Goal: Task Accomplishment & Management: Manage account settings

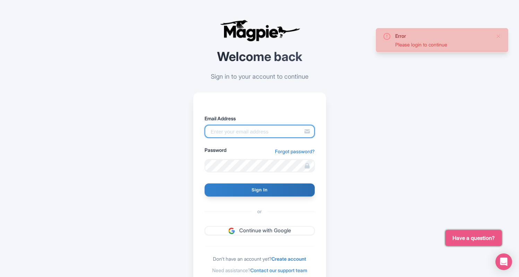
type input "[EMAIL_ADDRESS][DOMAIN_NAME]"
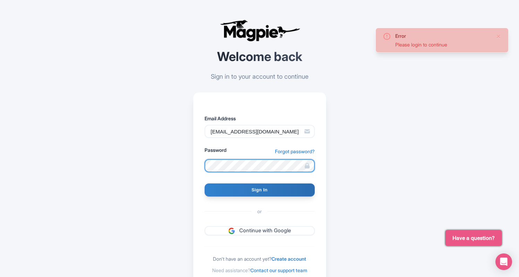
click at [259, 190] on input "Sign In" at bounding box center [259, 189] width 110 height 13
type input "Signing in..."
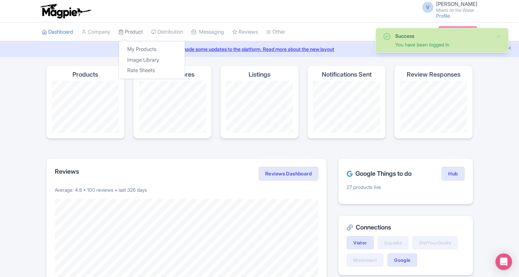
click at [136, 32] on link "Product" at bounding box center [131, 32] width 24 height 19
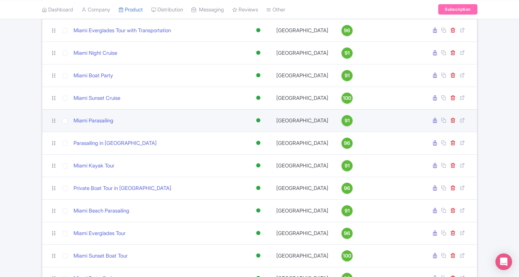
scroll to position [359, 0]
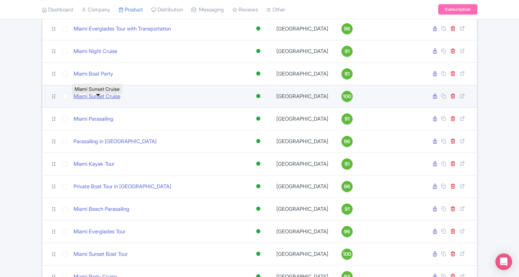
click at [112, 100] on link "Miami Sunset Cruise" at bounding box center [96, 97] width 47 height 8
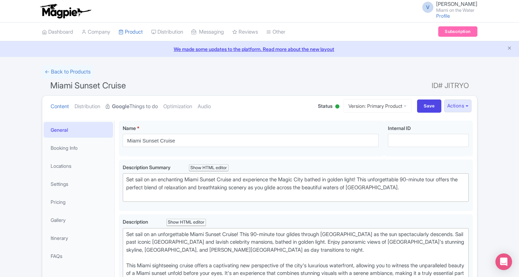
click at [144, 108] on link "Google Things to do" at bounding box center [132, 107] width 52 height 22
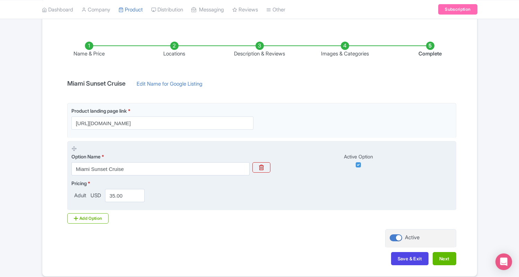
scroll to position [98, 0]
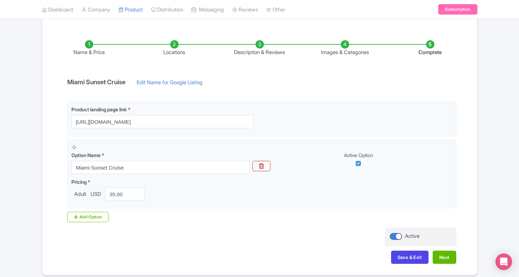
click at [180, 52] on li "Locations" at bounding box center [174, 48] width 85 height 16
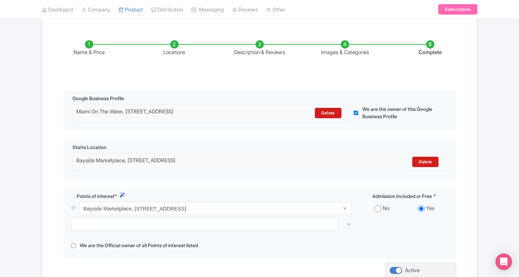
click at [253, 46] on li "Description & Reviews" at bounding box center [259, 48] width 85 height 16
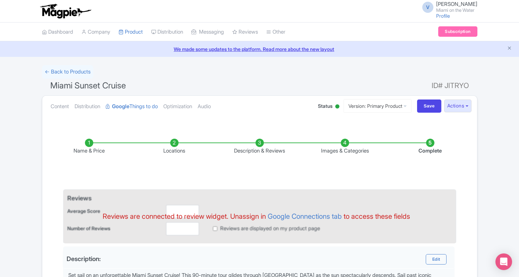
scroll to position [0, 0]
click at [343, 143] on li "Images & Categories" at bounding box center [344, 147] width 85 height 16
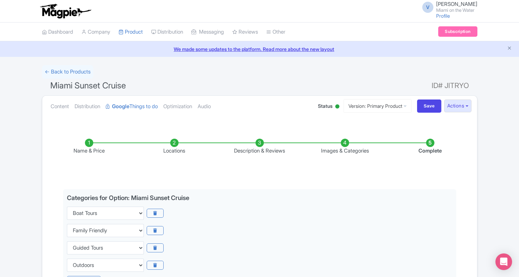
click at [265, 142] on li "Description & Reviews" at bounding box center [259, 147] width 85 height 16
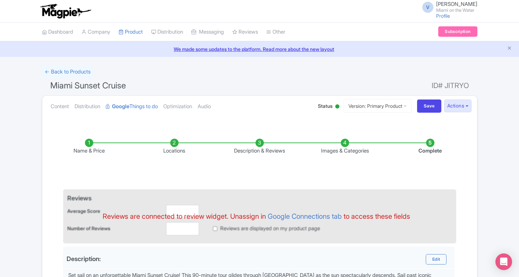
click at [93, 141] on li "Name & Price" at bounding box center [88, 147] width 85 height 16
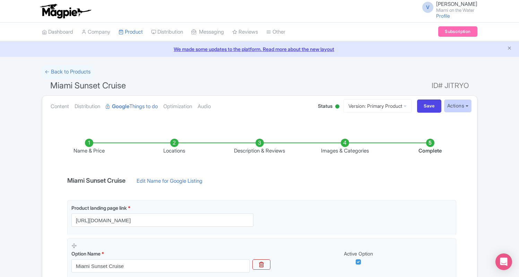
click at [457, 107] on button "Actions" at bounding box center [457, 105] width 27 height 13
click at [458, 162] on icon at bounding box center [458, 162] width 7 height 7
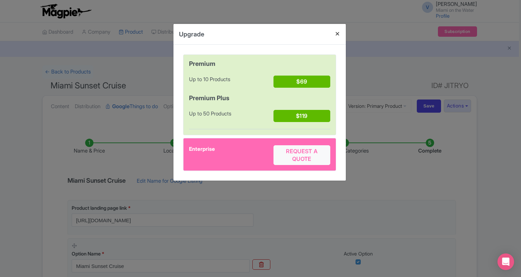
click at [337, 35] on button "Close" at bounding box center [338, 34] width 17 height 20
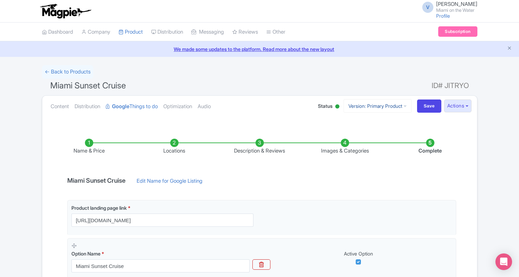
click at [403, 106] on icon at bounding box center [404, 106] width 3 height 5
click at [457, 104] on button "Actions" at bounding box center [457, 105] width 27 height 13
